Goal: Task Accomplishment & Management: Use online tool/utility

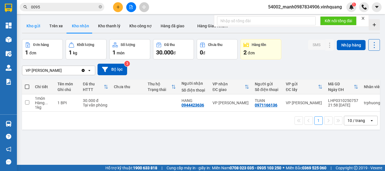
click at [30, 25] on button "Kho gửi" at bounding box center [33, 26] width 23 height 14
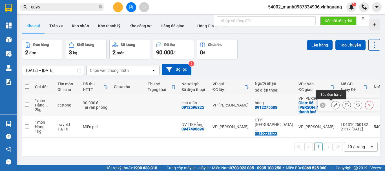
click at [334, 106] on icon at bounding box center [336, 105] width 4 height 4
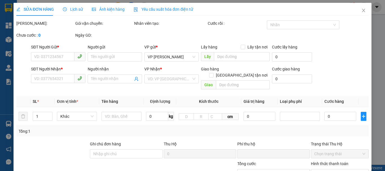
type input "0912596825"
type input "chú tuấn"
type input "0912275588"
type input "hùng"
checkbox input "true"
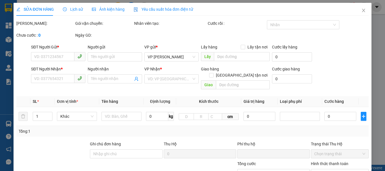
type input "06 [PERSON_NAME], thanh hoá"
type input "0"
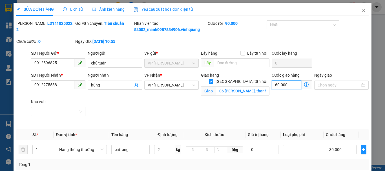
type input "30.000"
type input "-60.000"
type input "0"
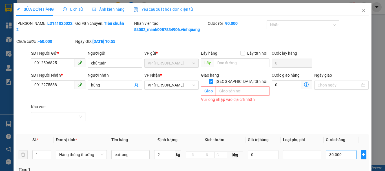
scroll to position [130, 0]
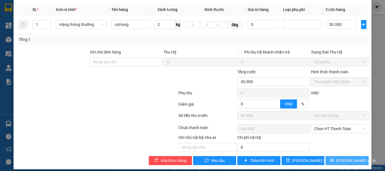
click at [344, 158] on span "[PERSON_NAME] và In" at bounding box center [356, 161] width 39 height 6
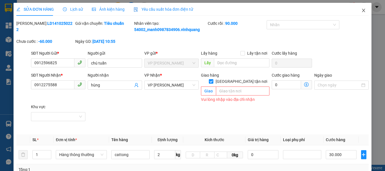
click at [362, 11] on icon "close" at bounding box center [364, 10] width 5 height 5
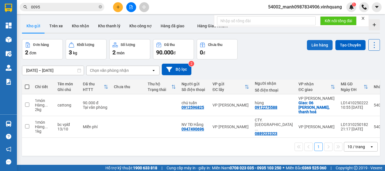
click at [321, 45] on button "Lên hàng" at bounding box center [320, 45] width 26 height 10
